Goal: Entertainment & Leisure: Consume media (video, audio)

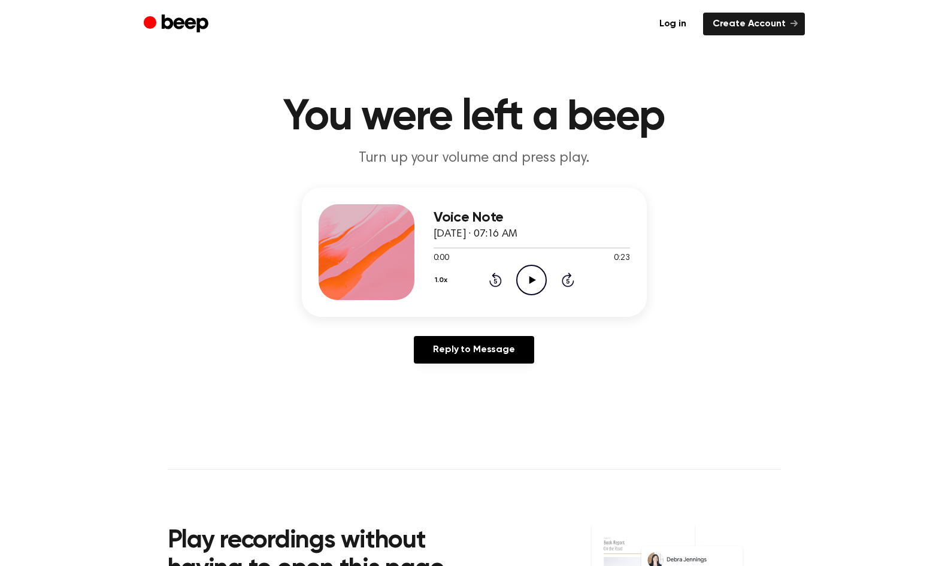
click at [540, 281] on icon "Play Audio" at bounding box center [531, 280] width 31 height 31
click at [533, 283] on icon "Play Audio" at bounding box center [531, 280] width 31 height 31
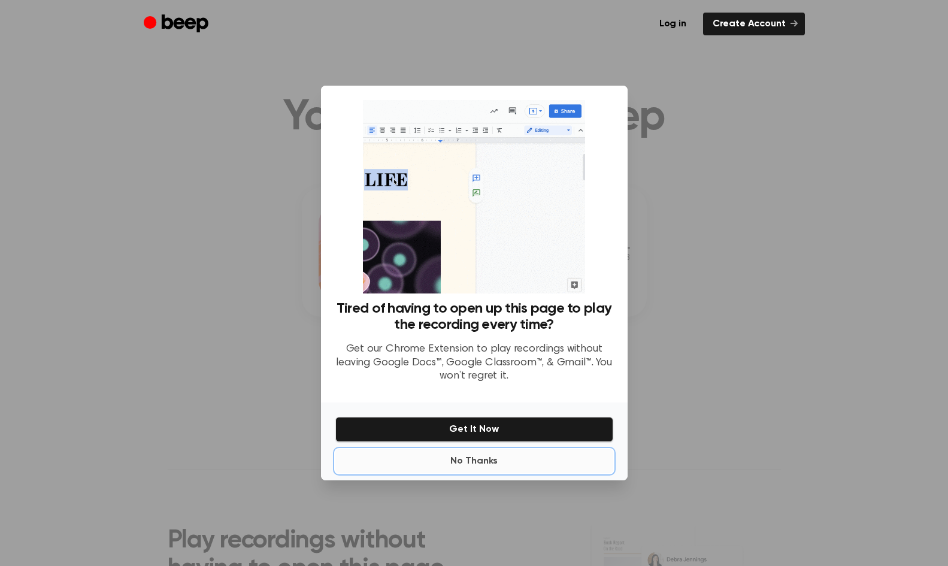
click at [480, 467] on button "No Thanks" at bounding box center [474, 461] width 278 height 24
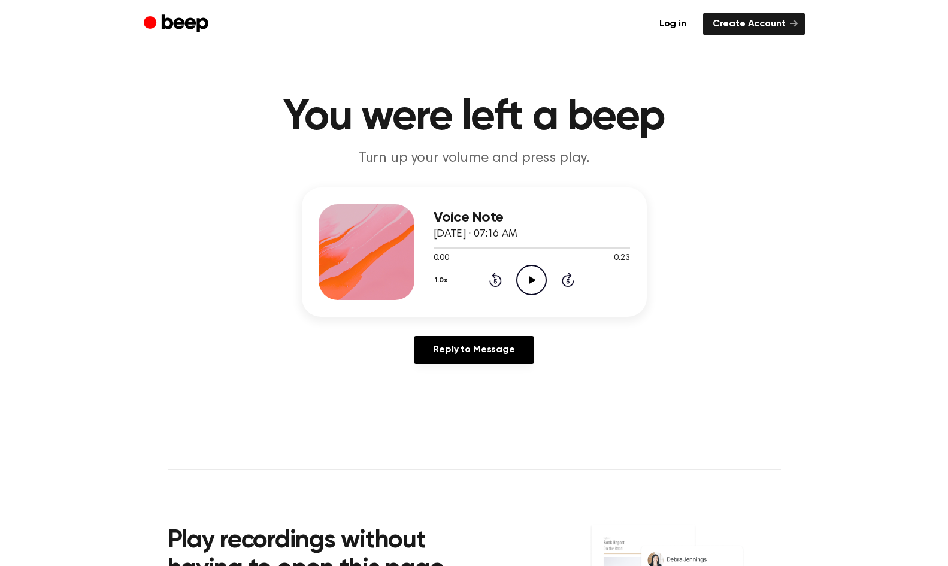
click at [533, 284] on icon "Play Audio" at bounding box center [531, 280] width 31 height 31
click at [530, 287] on icon "Play Audio" at bounding box center [531, 280] width 31 height 31
click at [524, 273] on icon "Play Audio" at bounding box center [531, 280] width 31 height 31
